Goal: Navigation & Orientation: Find specific page/section

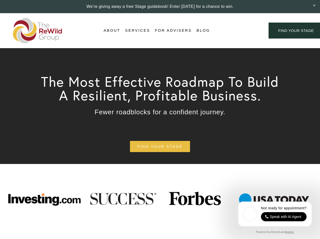
click at [239, 31] on div "Login Account" at bounding box center [239, 30] width 39 height 7
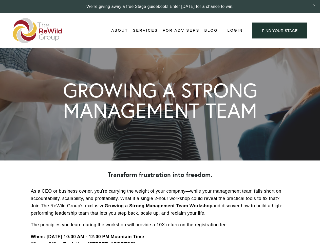
click at [235, 31] on span "Login" at bounding box center [234, 30] width 15 height 7
